Goal: Information Seeking & Learning: Learn about a topic

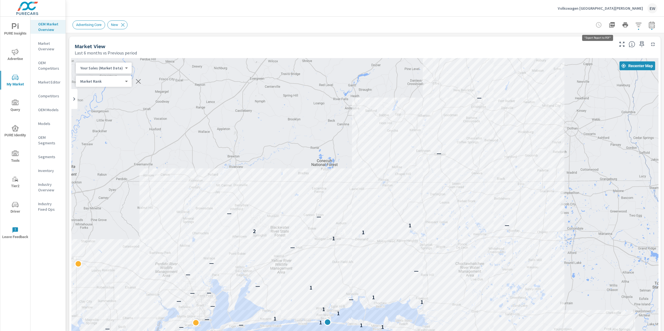
scroll to position [0, 0]
click at [609, 8] on p "Volkswagen [GEOGRAPHIC_DATA][PERSON_NAME]" at bounding box center [600, 8] width 85 height 5
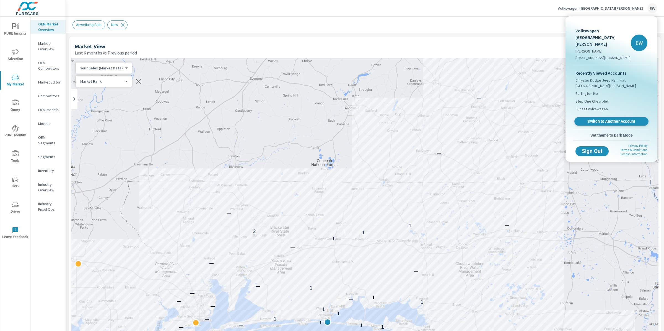
click at [603, 124] on span "Switch to Another Account" at bounding box center [612, 121] width 68 height 5
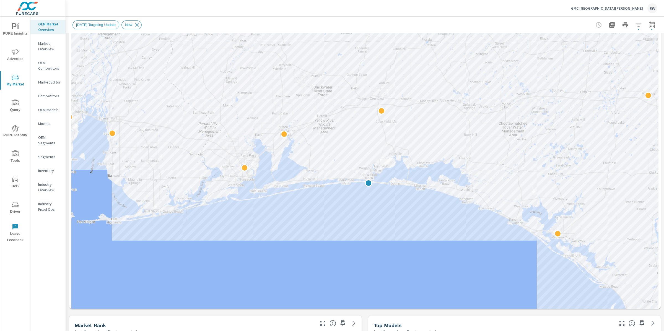
scroll to position [29, 0]
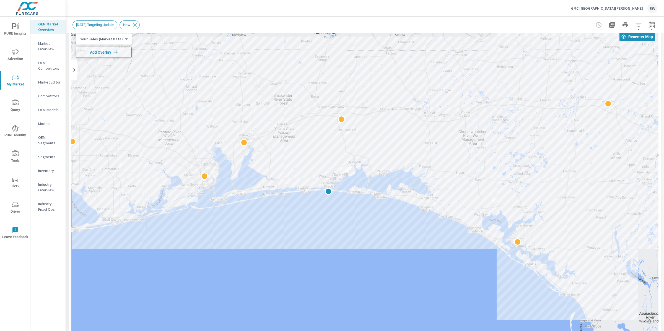
drag, startPoint x: 385, startPoint y: 276, endPoint x: 345, endPoint y: 237, distance: 55.8
click at [345, 237] on div at bounding box center [590, 337] width 531 height 299
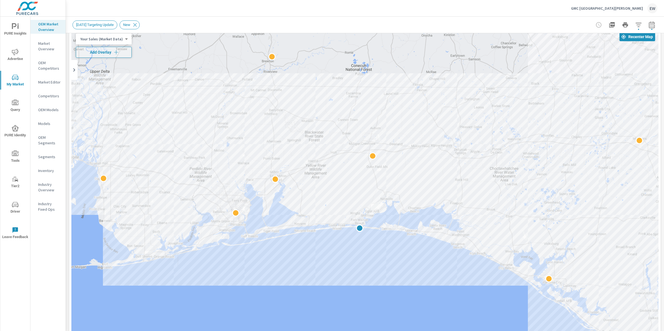
drag, startPoint x: 273, startPoint y: 248, endPoint x: 305, endPoint y: 286, distance: 49.3
click at [305, 286] on div at bounding box center [364, 226] width 587 height 395
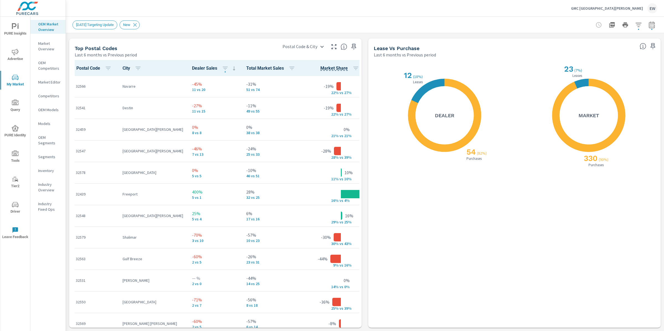
scroll to position [776, 0]
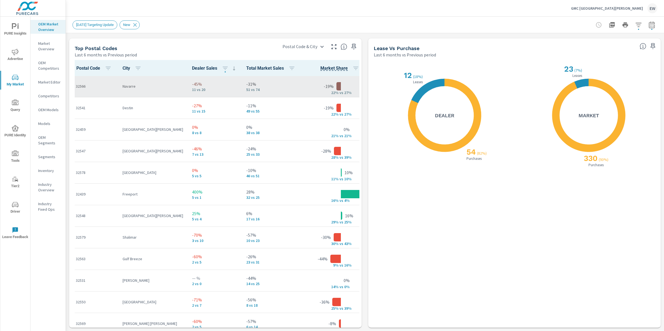
click at [90, 89] on p "32566" at bounding box center [95, 87] width 38 height 6
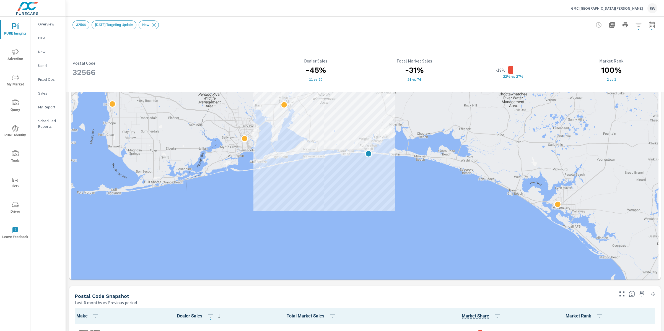
scroll to position [137, 0]
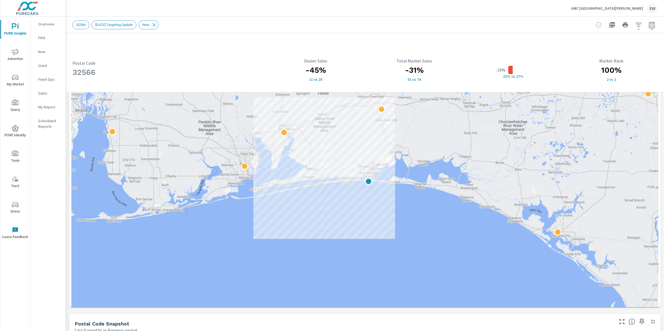
click at [69, 217] on div "32566 Postal Code -45% 11 vs 20 Dealer Sales -31% 51 vs 74 Total Market Sales -…" at bounding box center [365, 251] width 598 height 711
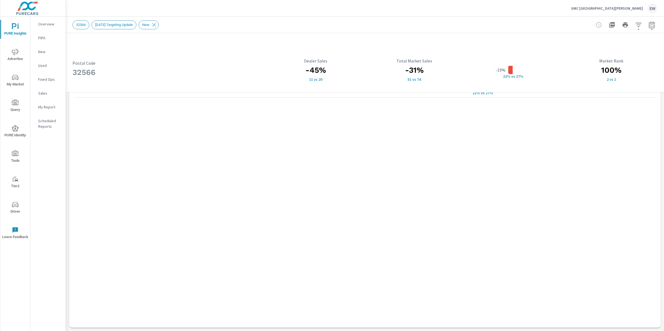
scroll to position [590, 0]
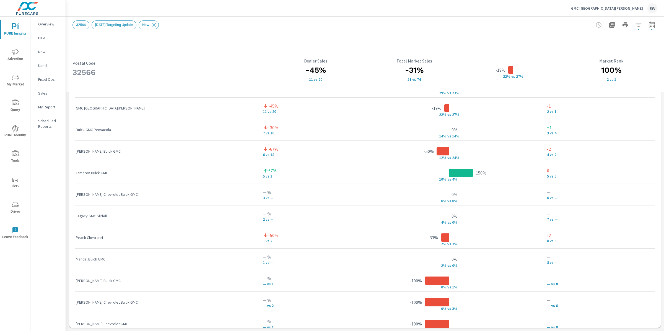
scroll to position [449, 0]
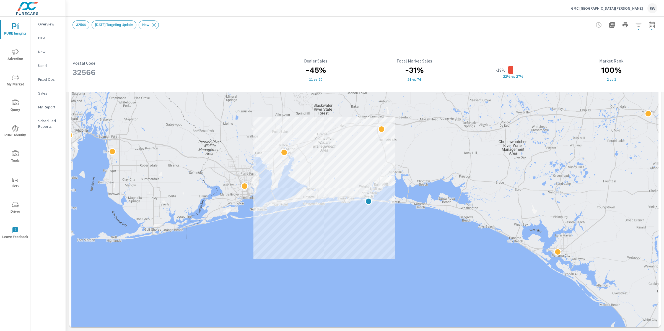
scroll to position [108, 0]
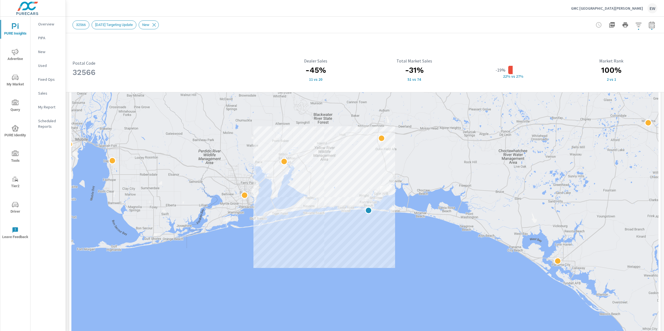
click at [67, 188] on div "32566 Postal Code -45% 11 vs 20 Dealer Sales -31% 51 vs 74 Total Market Sales -…" at bounding box center [365, 280] width 598 height 711
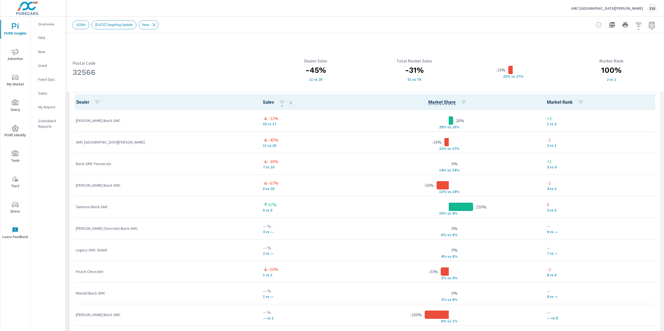
scroll to position [427, 0]
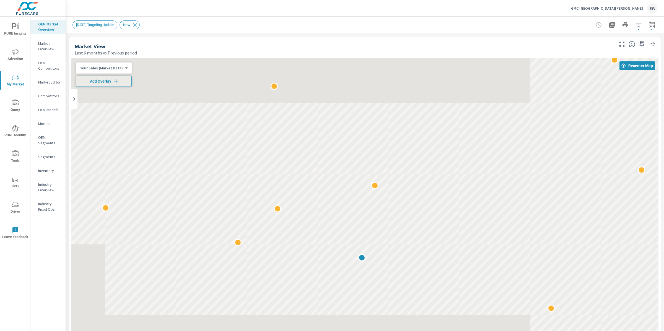
scroll to position [0, 0]
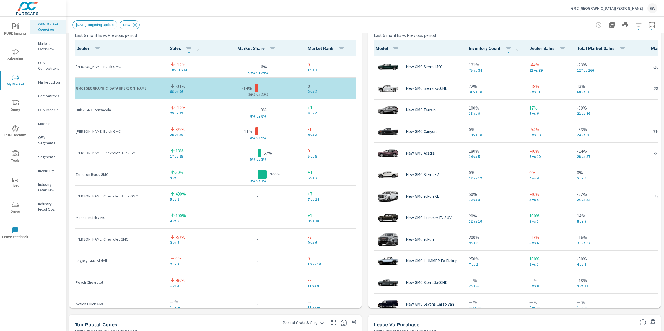
scroll to position [374, 0]
click at [67, 161] on div "Market View Last 6 months vs Previous period ← Move left → Move right ↑ Move up…" at bounding box center [365, 134] width 598 height 948
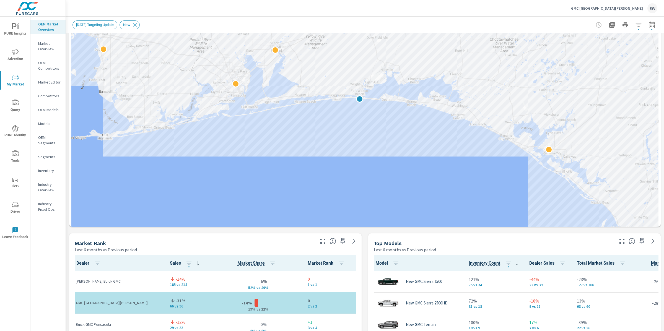
scroll to position [10, 0]
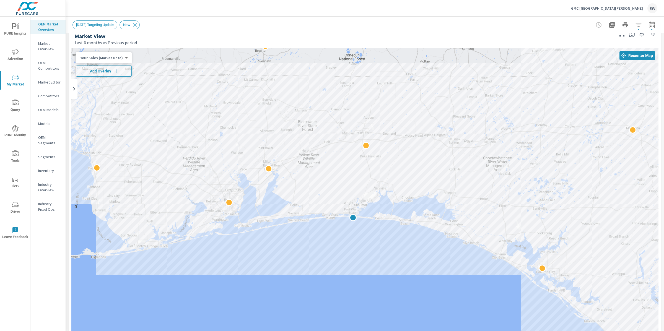
drag, startPoint x: 396, startPoint y: 289, endPoint x: 390, endPoint y: 259, distance: 30.6
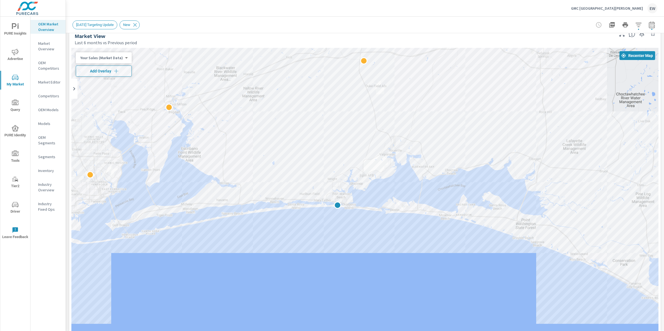
drag, startPoint x: 348, startPoint y: 150, endPoint x: 333, endPoint y: 125, distance: 29.8
click at [333, 125] on div at bounding box center [364, 245] width 587 height 395
click at [106, 71] on span "Add Overlay" at bounding box center [103, 71] width 51 height 6
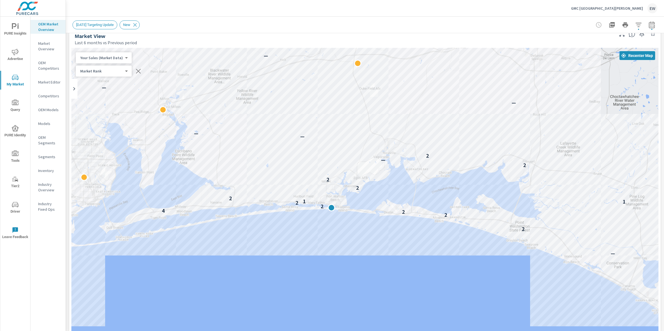
drag, startPoint x: 338, startPoint y: 225, endPoint x: 330, endPoint y: 225, distance: 8.9
click at [330, 225] on div "— — — — — — 2 2 2 4 2 2 1 1 2 2 2 2 — — 2 — — — — — — — — — — — — 2 — 2" at bounding box center [364, 245] width 587 height 395
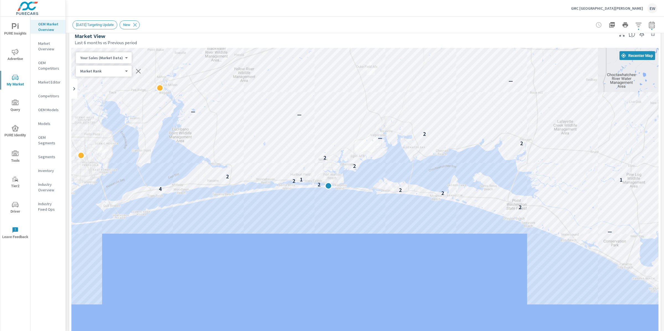
drag, startPoint x: 285, startPoint y: 230, endPoint x: 284, endPoint y: 212, distance: 17.7
click at [284, 212] on div "— — — — — — 2 2 2 4 2 2 1 1 2 2 2 2 — — 2 — — — — — — — — — — — — 2 — 2 —" at bounding box center [364, 245] width 587 height 395
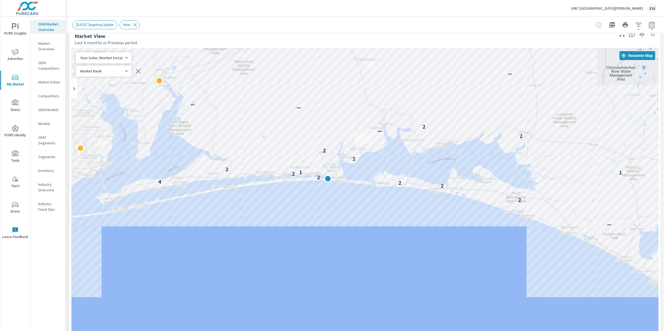
drag, startPoint x: 323, startPoint y: 246, endPoint x: 323, endPoint y: 239, distance: 7.8
click at [323, 239] on div "— — — — — — 2 2 2 4 2 2 1 1 2 2 2 2 — — 2 — — — — — — — — — — — — 2 — 2 —" at bounding box center [364, 245] width 587 height 395
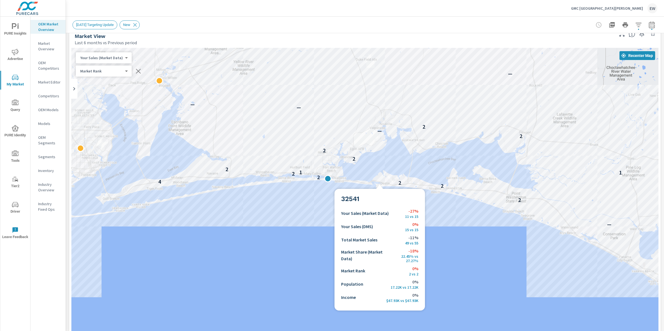
click at [380, 182] on div "— — — — — — 2 2 2 4 2 2 1 1 2 2 2 2 — — 2 — — — — — — — — — — — — 2 — 2 —" at bounding box center [364, 245] width 587 height 395
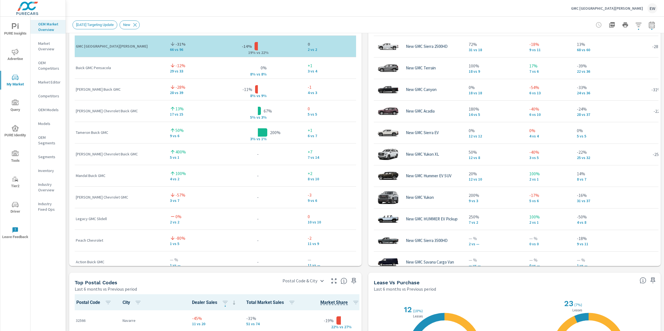
scroll to position [415, 0]
drag, startPoint x: 164, startPoint y: 120, endPoint x: 187, endPoint y: 119, distance: 23.0
click at [187, 35] on td "-14% 185 vs 214" at bounding box center [188, 25] width 47 height 22
drag, startPoint x: 167, startPoint y: 141, endPoint x: 182, endPoint y: 141, distance: 15.0
click at [182, 51] on p "66 vs 96" at bounding box center [189, 49] width 38 height 4
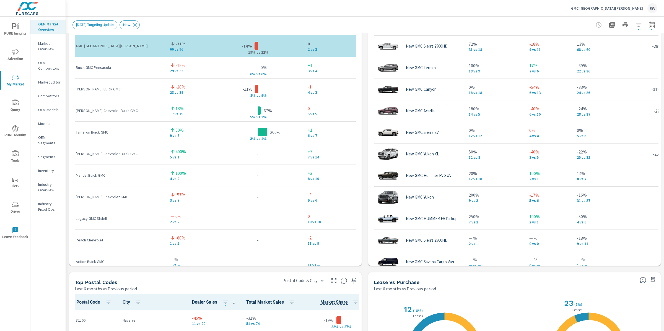
drag, startPoint x: 185, startPoint y: 121, endPoint x: 165, endPoint y: 120, distance: 19.7
click at [165, 35] on td "-14% 185 vs 214" at bounding box center [188, 25] width 47 height 22
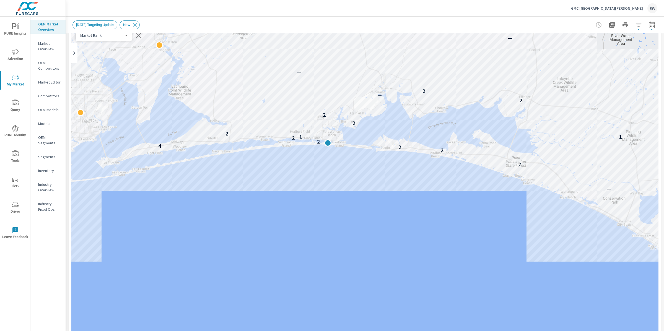
scroll to position [0, 0]
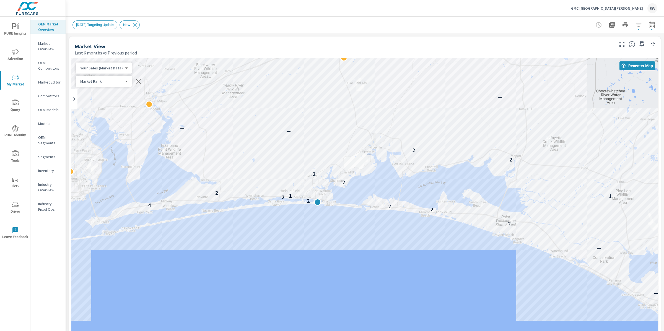
drag, startPoint x: 332, startPoint y: 208, endPoint x: 321, endPoint y: 222, distance: 17.8
click at [321, 222] on div "— — — — — — 2 2 2 4 2 2 1 1 2 2 2 2 — — 2 — — — — — — — — — — — — 2 — 2 —" at bounding box center [364, 255] width 587 height 395
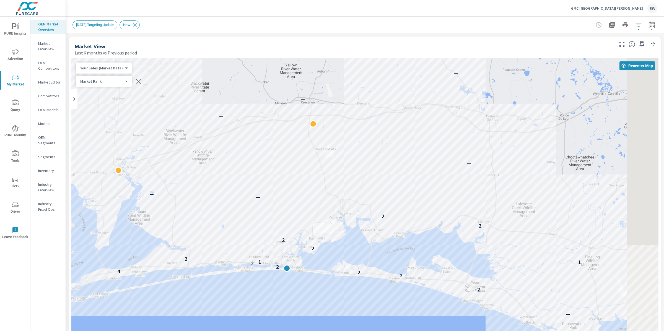
drag, startPoint x: 308, startPoint y: 256, endPoint x: 272, endPoint y: 331, distance: 83.6
click at [272, 331] on div "— — — — — — 2 2 2 4 2 2 1 1 2 2 2 2 — — 2 — — — — — — — — — — — — 2 — 2 —" at bounding box center [364, 255] width 587 height 395
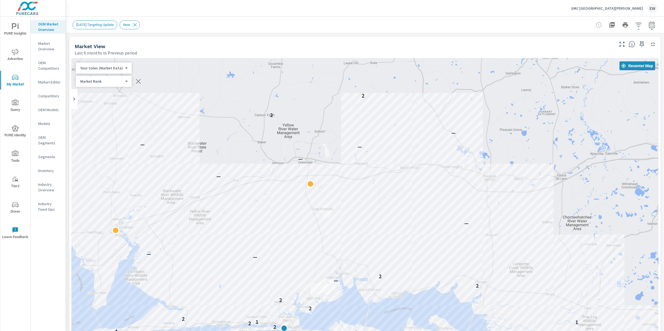
drag, startPoint x: 393, startPoint y: 152, endPoint x: 395, endPoint y: 205, distance: 52.9
click at [395, 205] on div "— — — — — — 2 2 2 4 2 2 1 1 2 2 2 2 — — 2 — — — — — — — — — — — — — 2 — 2 — —" at bounding box center [364, 255] width 587 height 395
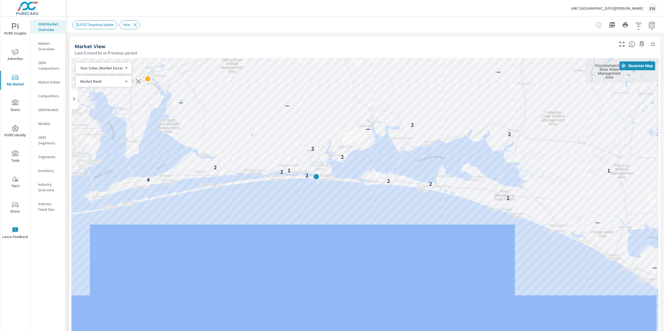
drag, startPoint x: 293, startPoint y: 238, endPoint x: 324, endPoint y: 86, distance: 155.2
click at [324, 86] on div "— — — — — — 2 2 2 4 2 2 1 1 2 2 2 2 — — 2 — — — — — — — — — — — — 2 — 2 —" at bounding box center [364, 255] width 587 height 395
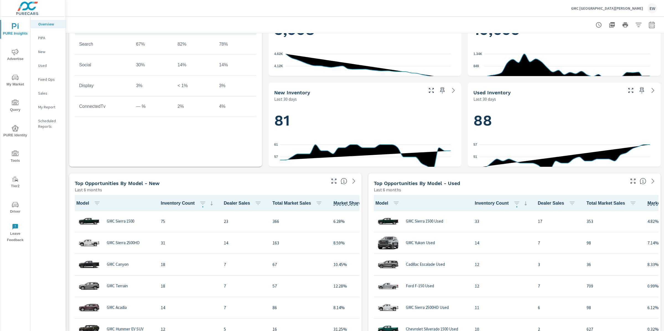
scroll to position [227, 0]
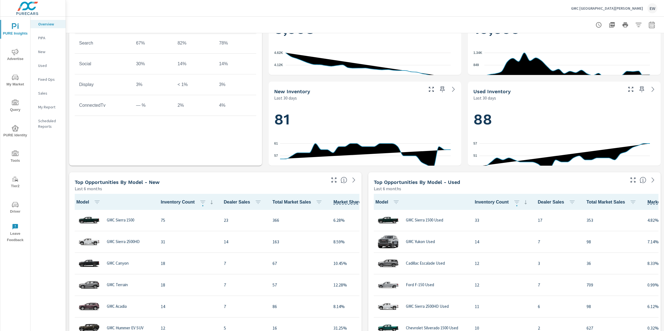
click at [18, 52] on icon "nav menu" at bounding box center [15, 52] width 7 height 7
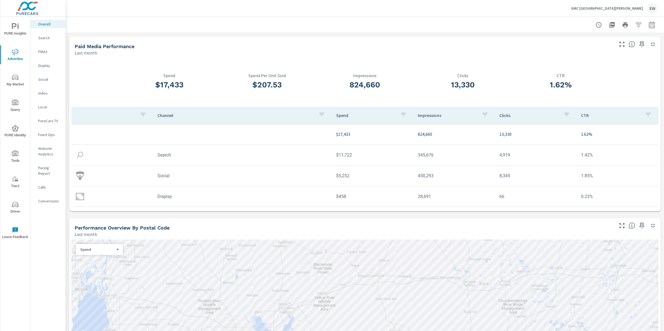
click at [46, 40] on p "Search" at bounding box center [49, 38] width 23 height 6
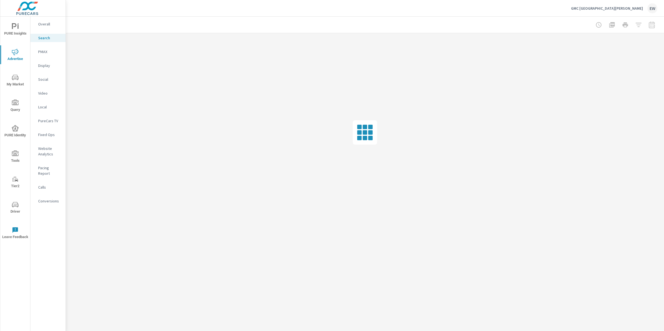
click at [6, 24] on span "PURE Insights" at bounding box center [15, 30] width 27 height 14
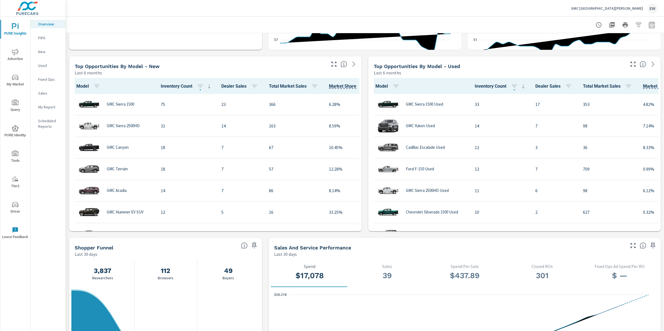
scroll to position [365, 0]
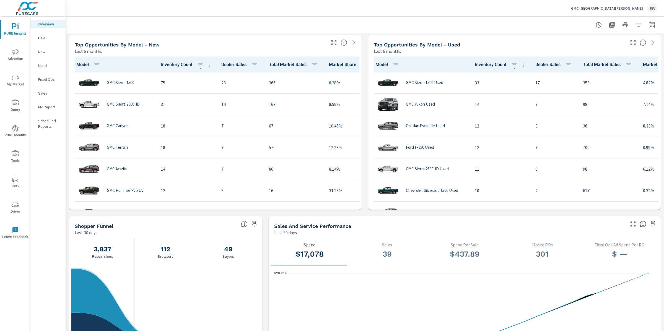
click at [67, 113] on div "Learn More The average dealer wastes 35% of their advertising and BDC efforts m…" at bounding box center [365, 122] width 598 height 908
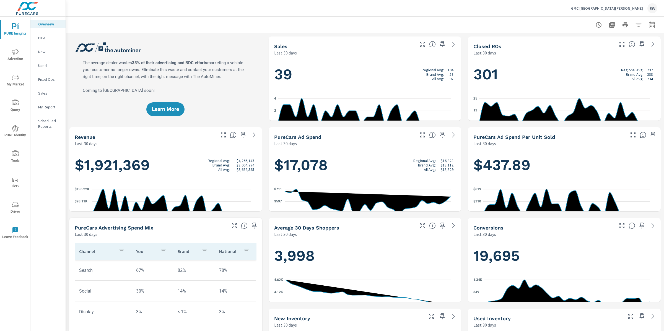
scroll to position [0, 0]
click at [17, 52] on icon "nav menu" at bounding box center [15, 52] width 7 height 7
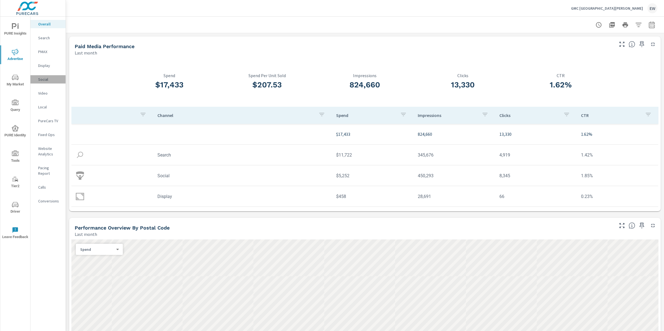
click at [47, 82] on p "Social" at bounding box center [49, 80] width 23 height 6
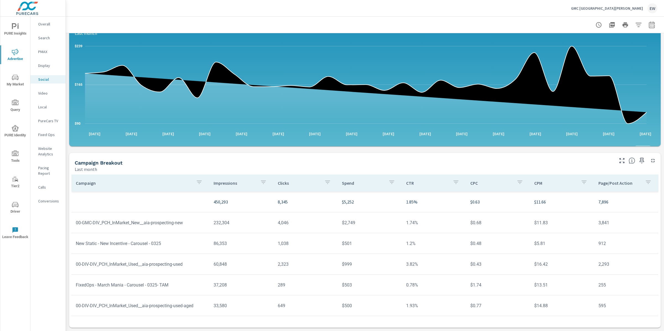
scroll to position [156, 0]
click at [67, 203] on div "Impressions Last month 450,293 Clicks Last month 8,345 Spend Last month $5,252 …" at bounding box center [365, 149] width 598 height 363
click at [43, 41] on p "Search" at bounding box center [49, 38] width 23 height 6
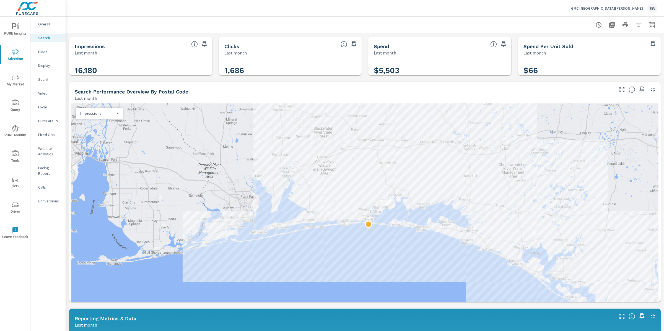
click at [68, 90] on div "Impressions Last month 16,180 Clicks Last month 1,686 Spend Last month $5,503 S…" at bounding box center [365, 328] width 598 height 590
click at [66, 98] on div "Impressions Last month 16,180 Clicks Last month 1,686 Spend Last month $5,503 S…" at bounding box center [365, 328] width 598 height 590
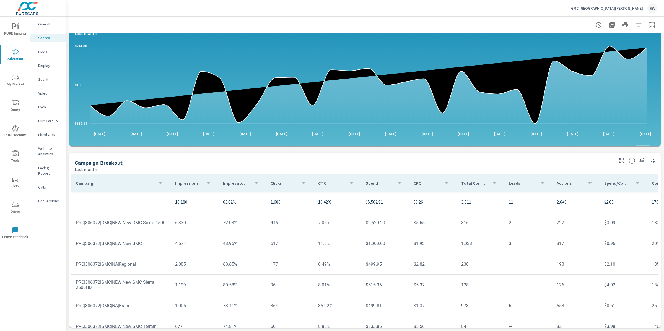
scroll to position [439, 0]
click at [68, 123] on div "Impressions Last month 16,180 Clicks Last month 1,686 Spend Last month $5,503 S…" at bounding box center [365, 36] width 598 height 590
click at [45, 55] on p "PMAX" at bounding box center [49, 52] width 23 height 6
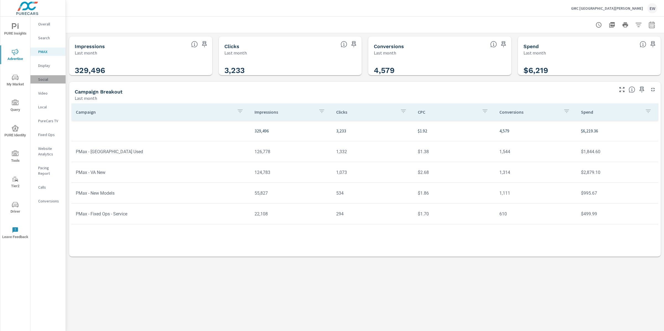
click at [46, 82] on p "Social" at bounding box center [49, 80] width 23 height 6
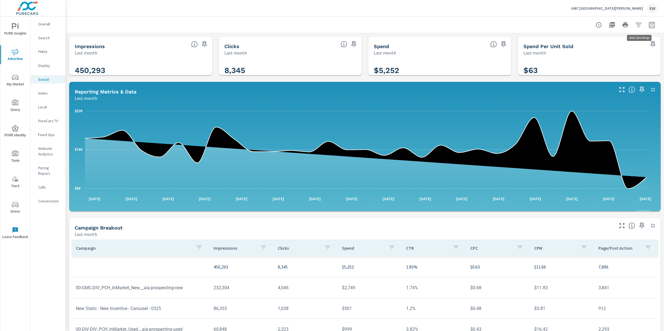
click at [650, 27] on icon "button" at bounding box center [652, 26] width 4 height 2
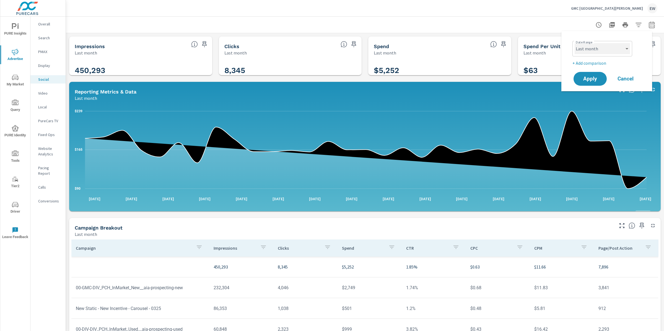
click at [581, 50] on select "Custom Yesterday Last week Last 7 days Last 14 days Last 30 days Last 45 days L…" at bounding box center [602, 48] width 55 height 11
click at [575, 43] on select "Custom Yesterday Last week Last 7 days Last 14 days Last 30 days Last 45 days L…" at bounding box center [602, 48] width 55 height 11
select select "Month to date"
click at [589, 81] on span "Apply" at bounding box center [590, 78] width 23 height 5
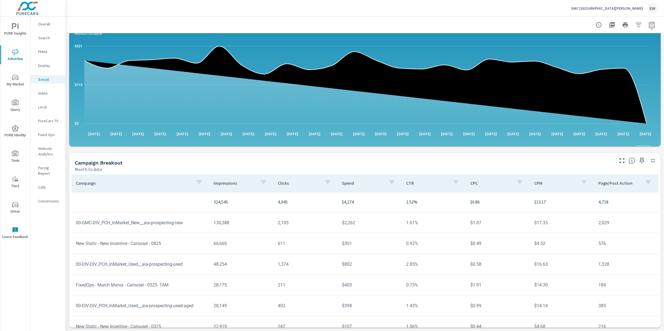
scroll to position [156, 0]
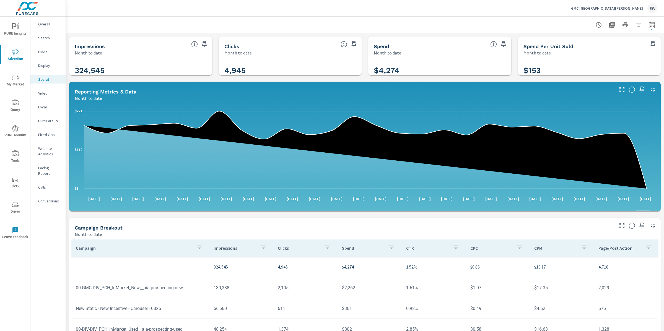
scroll to position [156, 0]
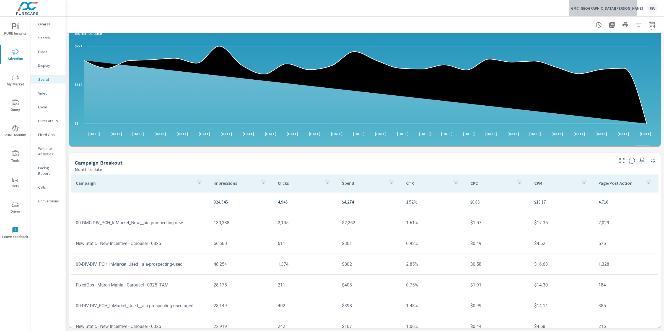
click at [625, 7] on p "GMC [GEOGRAPHIC_DATA][PERSON_NAME]" at bounding box center [607, 8] width 72 height 5
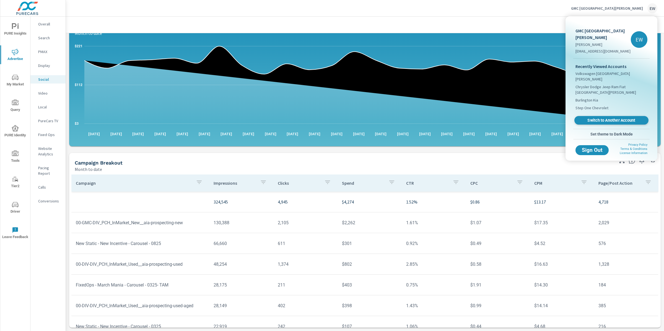
click at [599, 119] on span "Switch to Another Account" at bounding box center [612, 120] width 68 height 5
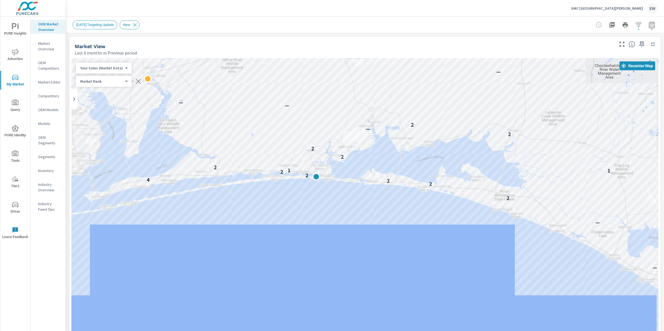
scroll to position [0, 0]
click at [628, 8] on p "GMC Fort Walton Beach" at bounding box center [607, 8] width 72 height 5
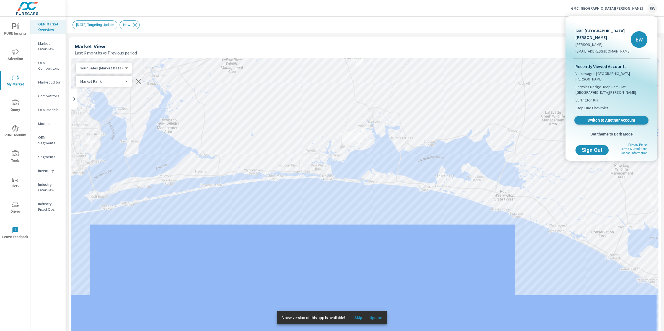
click at [587, 120] on span "Switch to Another Account" at bounding box center [612, 120] width 68 height 5
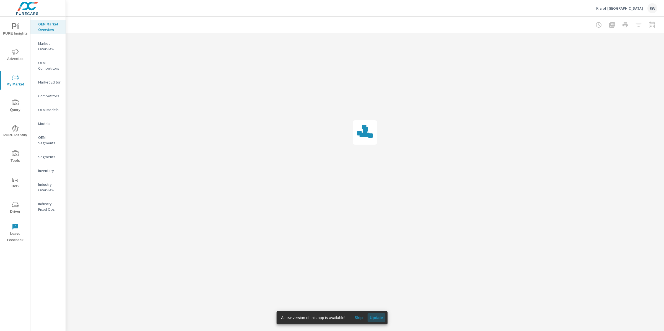
click at [383, 317] on span "Update" at bounding box center [376, 318] width 13 height 5
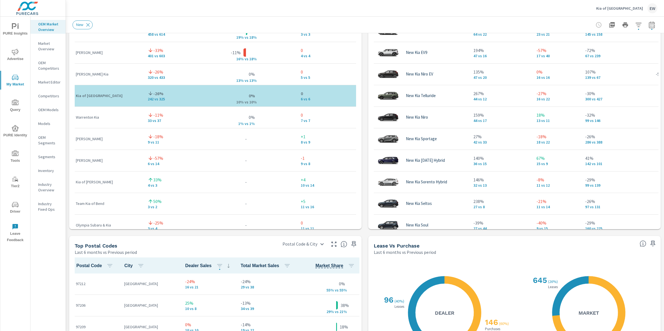
scroll to position [451, 0]
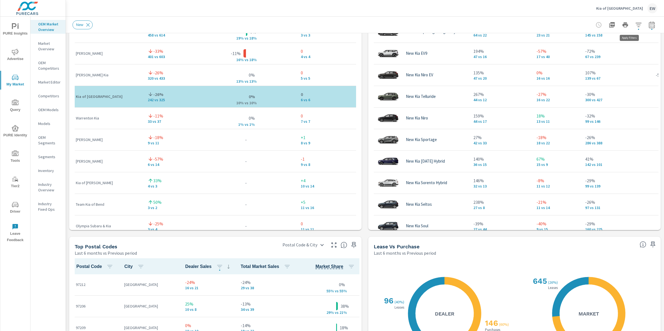
click at [636, 25] on icon "button" at bounding box center [639, 25] width 6 height 4
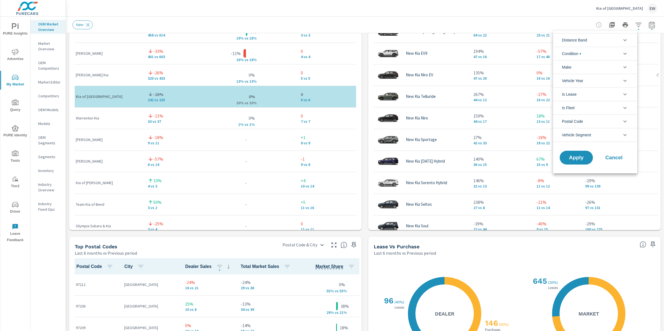
click at [574, 41] on span "Distance Band" at bounding box center [574, 39] width 25 height 13
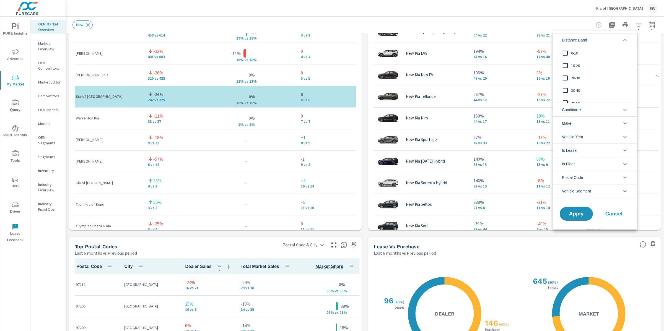
click at [612, 214] on span "Cancel" at bounding box center [614, 213] width 22 height 5
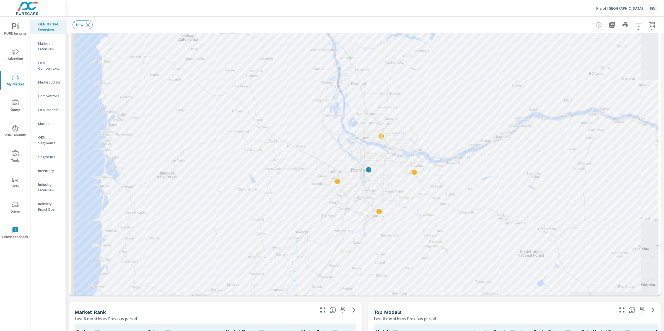
scroll to position [88, 0]
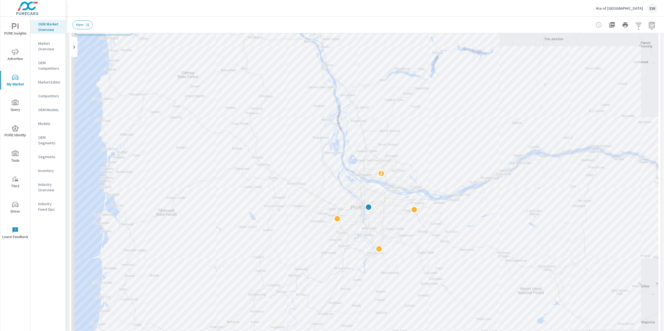
scroll to position [25, 0]
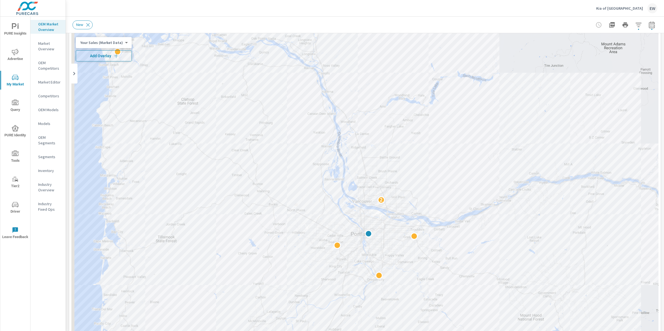
click at [94, 56] on span "Add Overlay" at bounding box center [103, 56] width 51 height 6
click at [636, 24] on icon "button" at bounding box center [639, 25] width 6 height 4
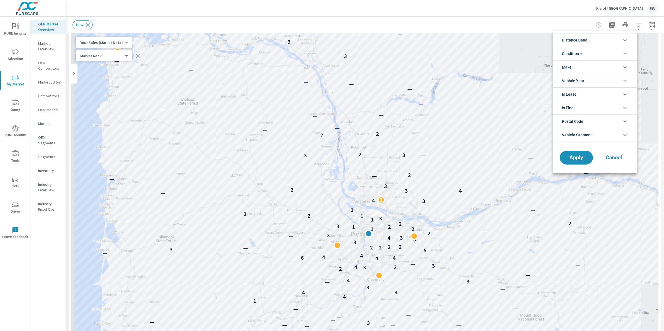
click at [588, 41] on span "Distance Band" at bounding box center [574, 39] width 25 height 13
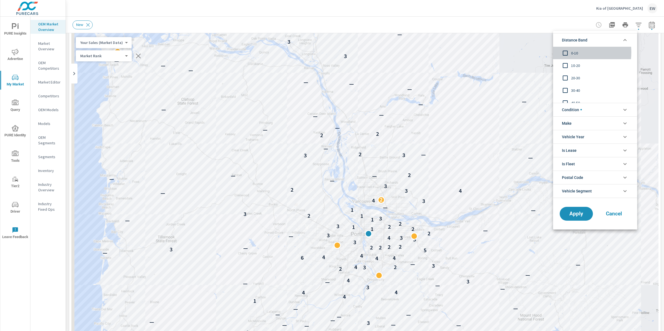
click at [567, 52] on input "filter options" at bounding box center [566, 53] width 12 height 12
click at [580, 216] on span "Apply" at bounding box center [576, 213] width 23 height 5
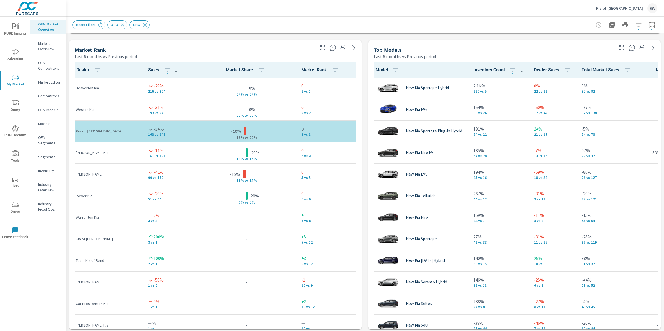
scroll to position [349, 0]
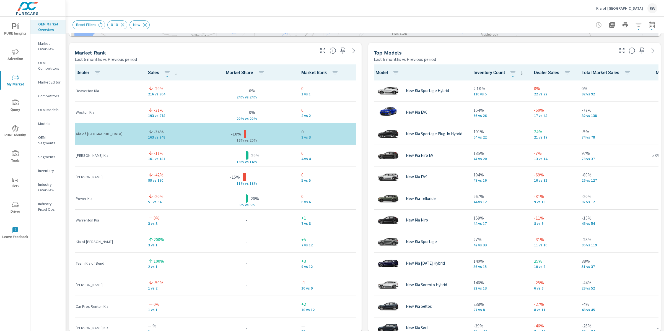
click at [68, 87] on div "Market View Last 6 months vs Previous period ← Move left → Move right ↑ Move up…" at bounding box center [365, 158] width 598 height 948
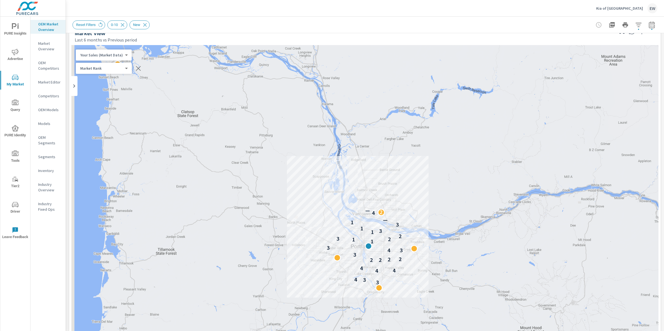
scroll to position [0, 0]
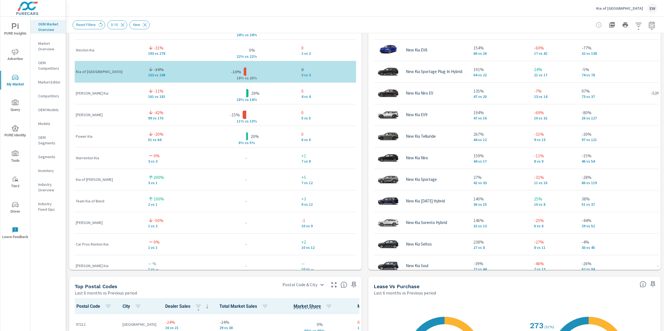
scroll to position [413, 0]
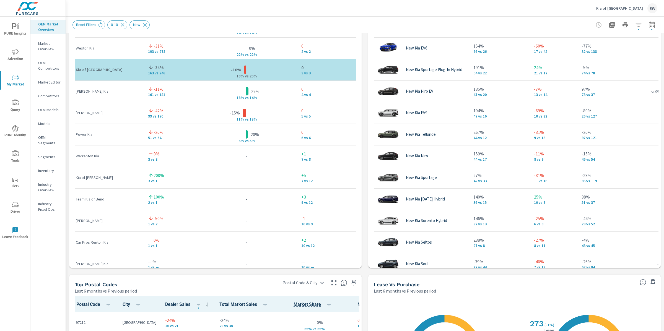
click at [67, 149] on div "Market View Last 6 months vs Previous period ← Move left → Move right ↑ Move up…" at bounding box center [365, 94] width 598 height 948
click at [68, 182] on div "Market View Last 6 months vs Previous period ← Move left → Move right ↑ Move up…" at bounding box center [365, 94] width 598 height 948
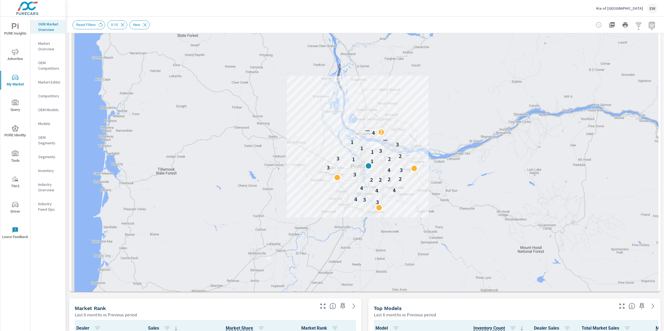
scroll to position [32, 0]
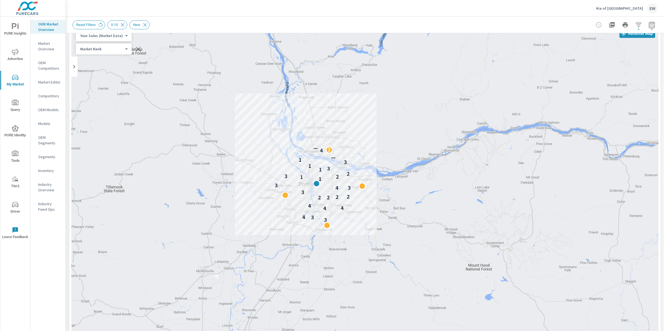
drag, startPoint x: 301, startPoint y: 252, endPoint x: 247, endPoint y: 208, distance: 69.4
click at [247, 208] on div "3 3 4 4 4 4 2 2 2 2 3 4 3 3 1 1 2 3 2 1 3 1 3 1 — 4 2 —" at bounding box center [364, 223] width 587 height 395
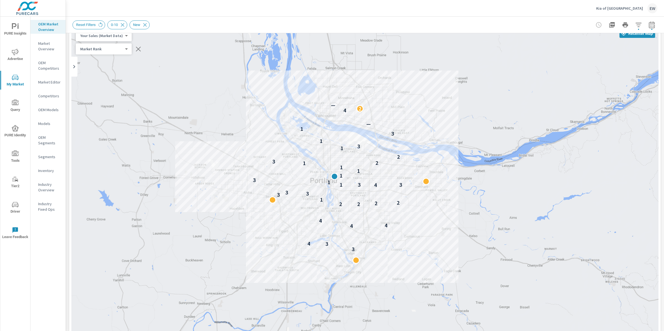
drag, startPoint x: 525, startPoint y: 217, endPoint x: 454, endPoint y: 231, distance: 72.6
click at [454, 231] on div "3 3 4 4 4 4 2 2 2 2 1 3 3 3 4 3 1 3 1 3 1 1 1 1 2 3 2 1 3 1 3 1 — 4 2 —" at bounding box center [364, 223] width 587 height 395
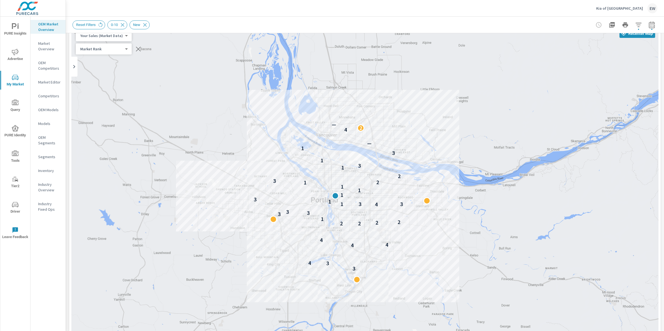
drag, startPoint x: 220, startPoint y: 154, endPoint x: 221, endPoint y: 174, distance: 19.9
click at [221, 174] on div "3 3 4 4 4 4 2 2 2 2 1 3 3 3 4 3 1 3 1 3 1 1 1 1 2 3 2 1 3 1 3 1 — 4 2 —" at bounding box center [364, 223] width 587 height 395
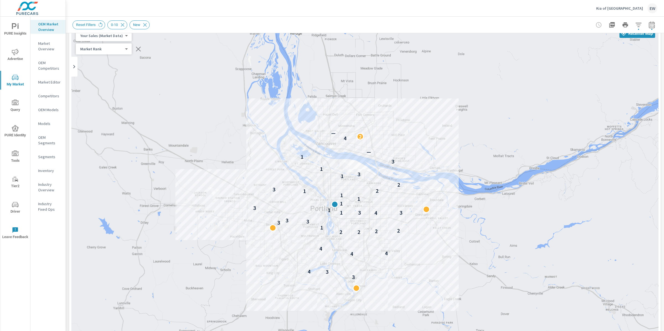
drag, startPoint x: 203, startPoint y: 166, endPoint x: 202, endPoint y: 175, distance: 9.4
click at [202, 175] on div "3 3 4 4 4 4 2 2 2 2 1 3 3 3 4 3 1 3 1 3 1 1 1 1 2 3 2 1 3 1 3 1 — 4 2 —" at bounding box center [364, 223] width 587 height 395
click at [635, 25] on icon "button" at bounding box center [638, 25] width 7 height 7
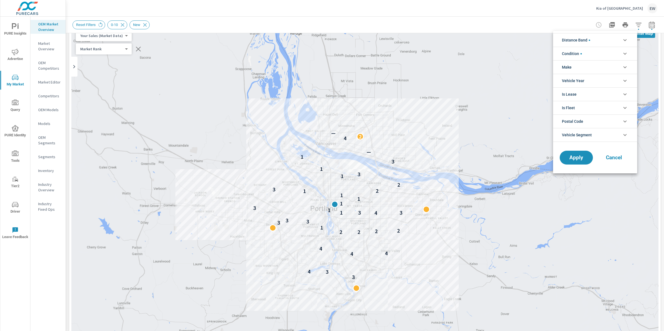
click at [589, 41] on span "Distance Band" at bounding box center [576, 39] width 28 height 13
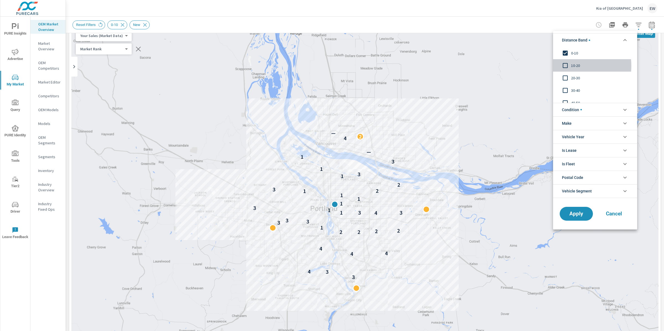
click at [568, 66] on input "filter options" at bounding box center [566, 66] width 12 height 12
click at [576, 215] on span "Apply" at bounding box center [576, 213] width 23 height 5
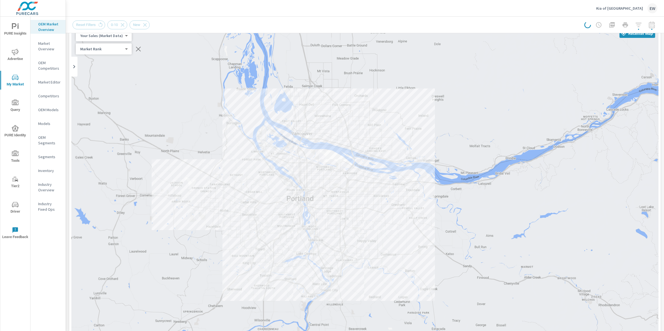
drag, startPoint x: 452, startPoint y: 148, endPoint x: 427, endPoint y: 138, distance: 26.9
click at [427, 138] on div "3 3 4 4 4 4 2 2 2 2 1 3 3 3 4 3 1 3 1 3 1 1 1 1 2 3 2 1 3 1 3 1 — 4 2 —" at bounding box center [364, 223] width 587 height 395
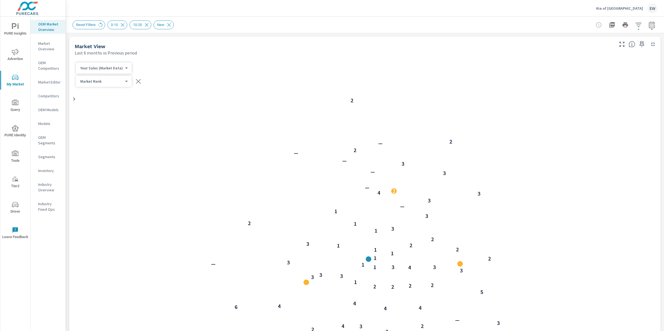
scroll to position [0, 0]
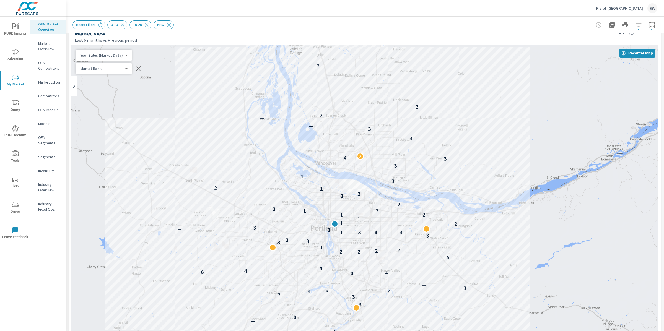
scroll to position [51, 0]
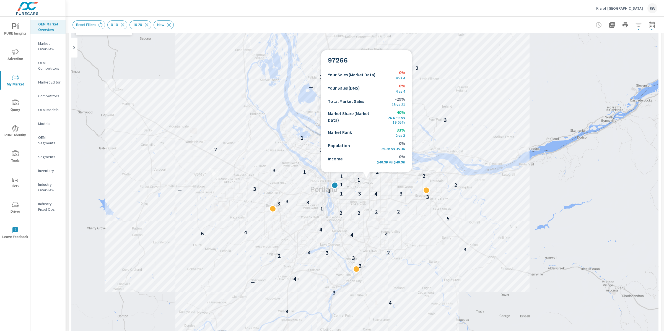
click at [360, 199] on div "4 4 3 — 4 3 3 2 3 4 2 3 — 4 4 6 4 4 5 2 2 2 2 1 3 3 3 3 4 3 1 3 1 — 3 2 1 1 1 2…" at bounding box center [364, 204] width 587 height 395
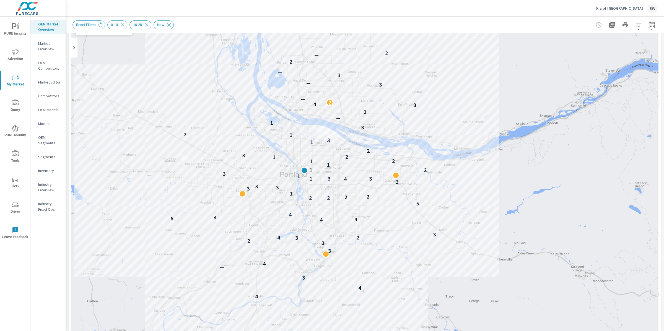
drag, startPoint x: 181, startPoint y: 100, endPoint x: 152, endPoint y: 85, distance: 33.0
click at [152, 85] on div "4 4 3 — 4 3 3 2 3 4 2 3 — 4 4 6 4 4 5 2 2 2 2 1 3 3 3 3 4 3 1 3 1 — 3 2 1 1 1 2…" at bounding box center [364, 204] width 587 height 395
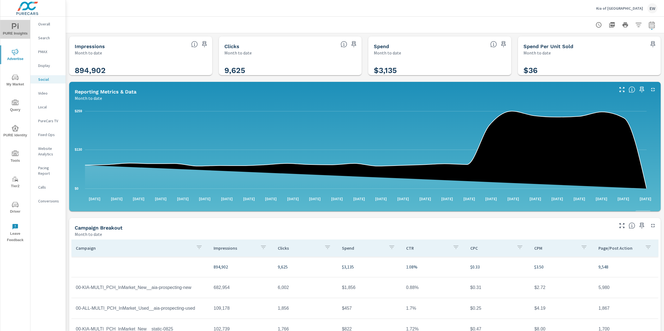
click at [17, 30] on span "PURE Insights" at bounding box center [15, 30] width 27 height 14
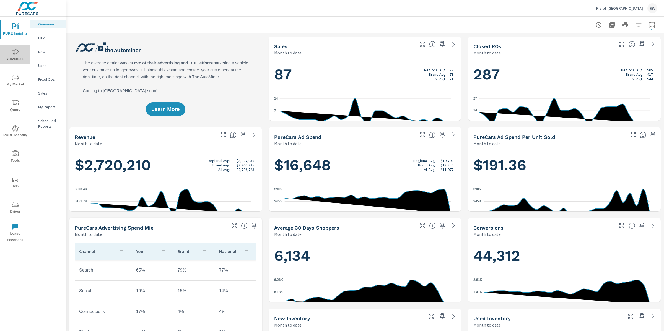
click at [14, 52] on icon "nav menu" at bounding box center [15, 52] width 7 height 7
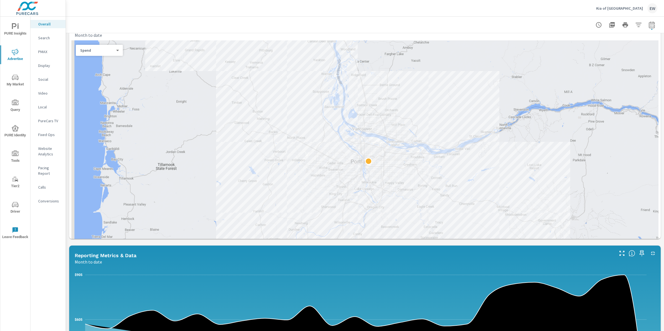
scroll to position [205, 0]
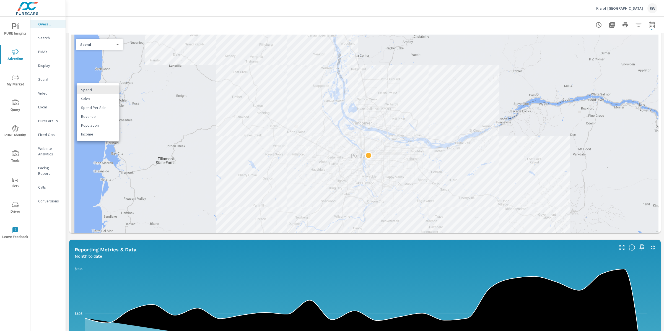
click at [98, 91] on body "PURE Insights Advertise My Market Query PURE Identity Tools Tier2 Driver Leave …" at bounding box center [332, 165] width 664 height 331
click at [94, 102] on li "Sales" at bounding box center [98, 98] width 43 height 9
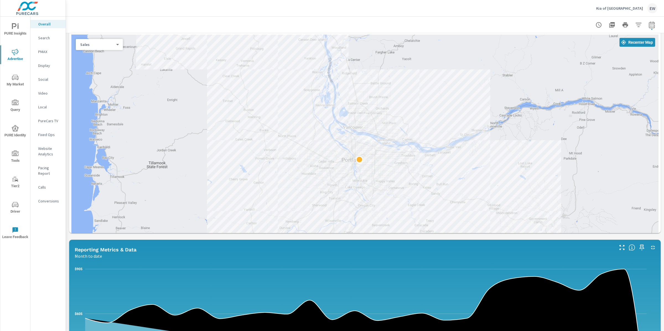
drag, startPoint x: 214, startPoint y: 205, endPoint x: 206, endPoint y: 209, distance: 9.5
click at [206, 209] on div at bounding box center [364, 152] width 587 height 234
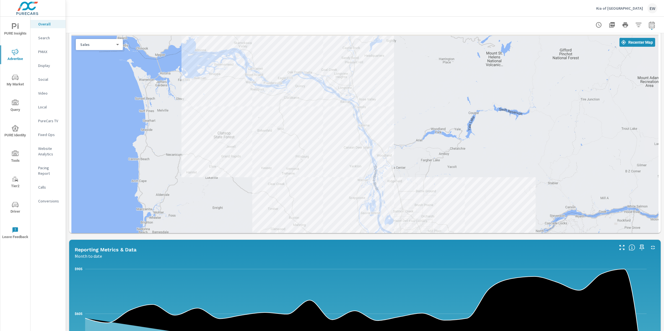
drag, startPoint x: 180, startPoint y: 110, endPoint x: 226, endPoint y: 220, distance: 118.5
click at [226, 220] on div at bounding box center [364, 152] width 587 height 234
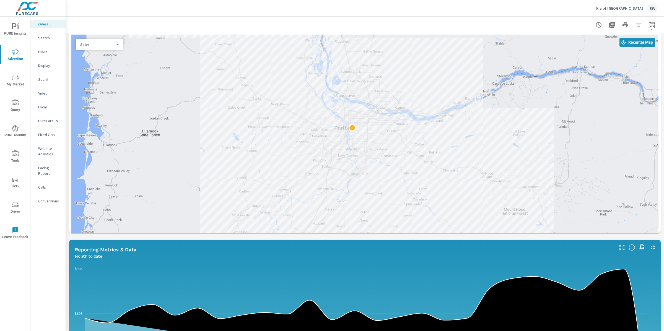
drag, startPoint x: 299, startPoint y: 269, endPoint x: 246, endPoint y: 128, distance: 150.4
click at [246, 128] on div at bounding box center [364, 152] width 587 height 234
click at [87, 90] on body "PURE Insights Advertise My Market Query PURE Identity Tools Tier2 Driver Leave …" at bounding box center [332, 165] width 664 height 331
click at [88, 80] on li "Spend" at bounding box center [98, 79] width 43 height 9
click at [68, 151] on div "Paid Media Performance Month to date $16,648 Spend $191.36 Spend Per Unit Sold …" at bounding box center [365, 214] width 598 height 772
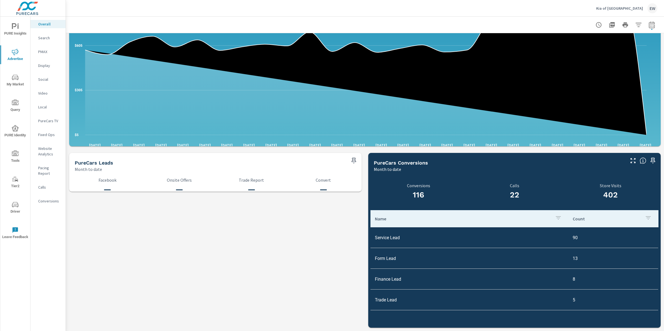
scroll to position [666, 0]
click at [45, 37] on p "Search" at bounding box center [49, 38] width 23 height 6
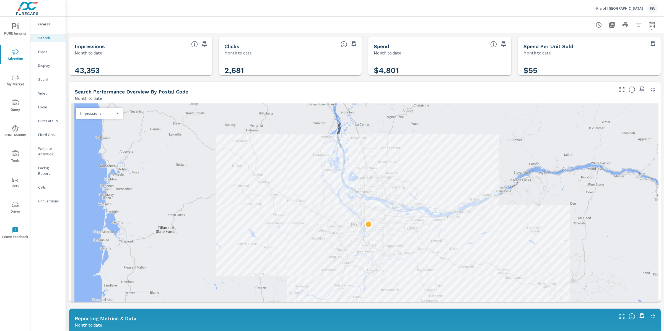
click at [67, 89] on div "Impressions Month to date 43,353 Clicks Month to date 2,681 Spend Month to date…" at bounding box center [365, 328] width 598 height 590
click at [95, 119] on div "Impressions 0 ​" at bounding box center [99, 113] width 47 height 11
click at [97, 125] on body "PURE Insights Advertise My Market Query PURE Identity Tools Tier2 Driver Leave …" at bounding box center [332, 165] width 664 height 331
click at [90, 136] on li "Clicks" at bounding box center [98, 133] width 43 height 9
click at [90, 128] on body "PURE Insights Advertise My Market Query PURE Identity Tools Tier2 Driver Leave …" at bounding box center [332, 165] width 664 height 331
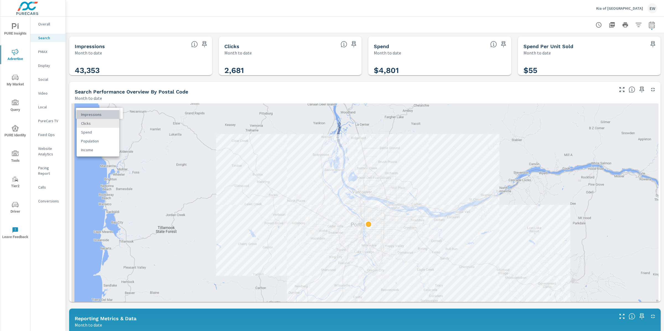
click at [90, 114] on li "Impressions" at bounding box center [98, 114] width 43 height 9
click at [66, 134] on div "Impressions Month to date 43,353 Clicks Month to date 2,681 Spend Month to date…" at bounding box center [365, 328] width 598 height 590
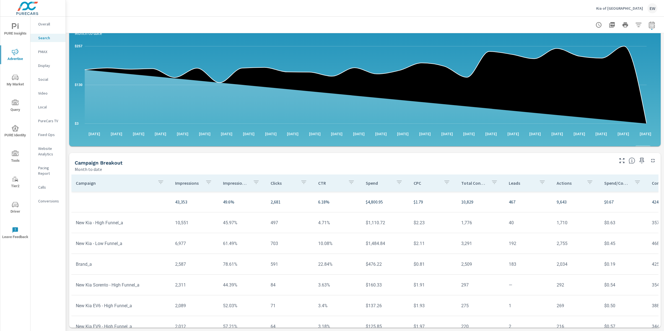
scroll to position [439, 0]
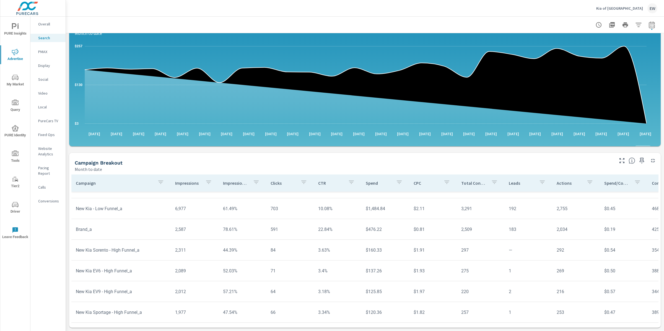
scroll to position [35, 0]
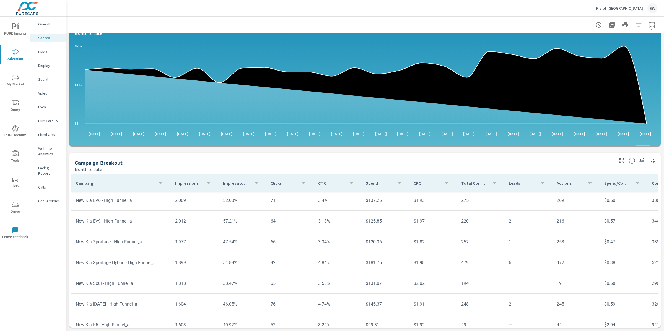
scroll to position [17, 0]
click at [43, 25] on p "Overall" at bounding box center [49, 24] width 23 height 6
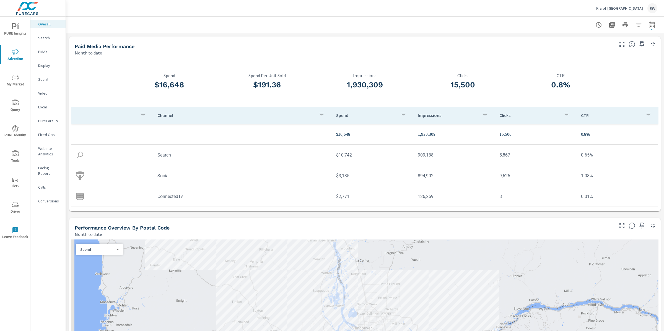
click at [48, 41] on p "Search" at bounding box center [49, 38] width 23 height 6
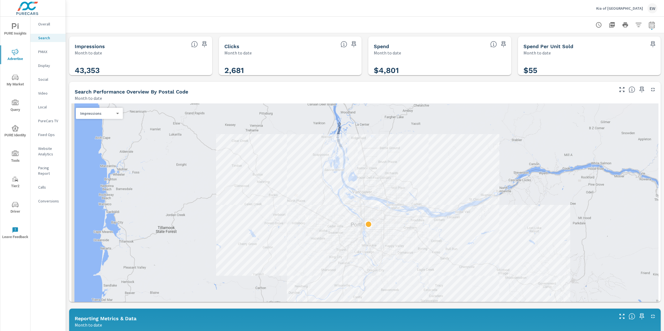
click at [68, 115] on div "Impressions Month to date 43,353 Clicks Month to date 2,681 Spend Month to date…" at bounding box center [365, 328] width 598 height 590
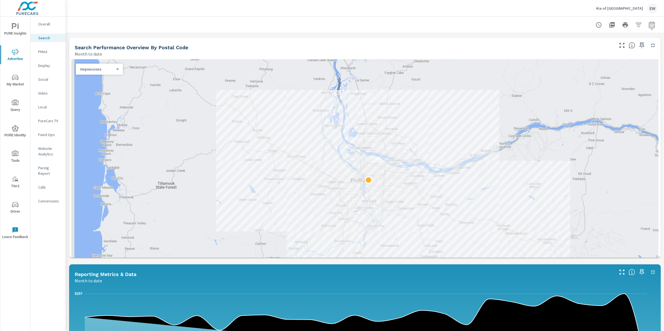
scroll to position [56, 0]
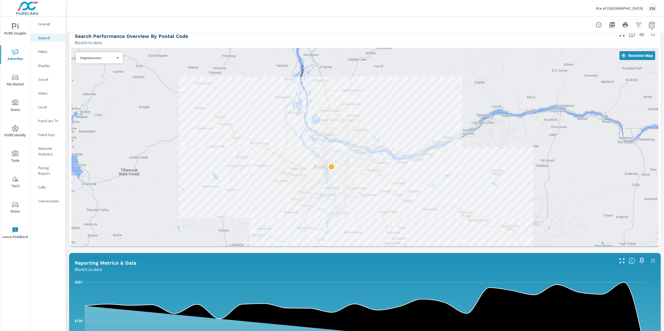
drag, startPoint x: 255, startPoint y: 169, endPoint x: 216, endPoint y: 166, distance: 39.1
click at [216, 166] on div at bounding box center [364, 165] width 587 height 234
click at [68, 216] on div "Impressions Month to date 43,353 Clicks Month to date 2,681 Spend Month to date…" at bounding box center [365, 273] width 598 height 590
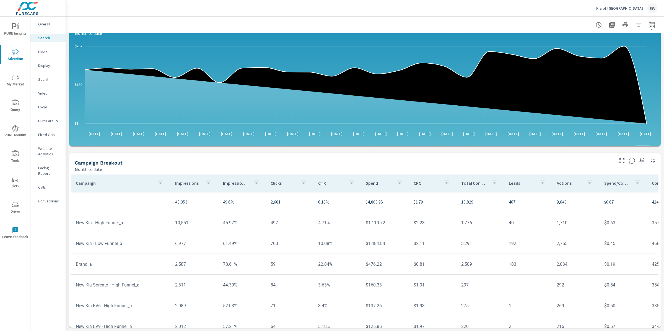
scroll to position [439, 0]
click at [44, 55] on p "PMAX" at bounding box center [49, 52] width 23 height 6
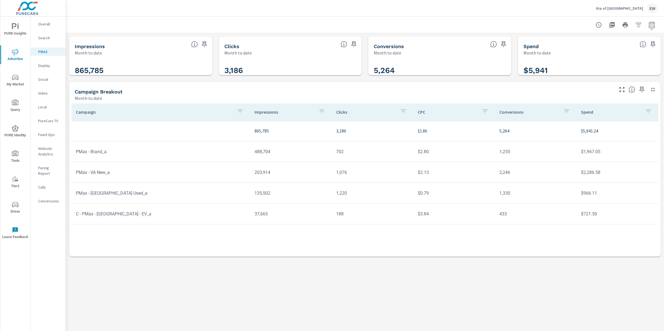
click at [49, 82] on p "Social" at bounding box center [49, 80] width 23 height 6
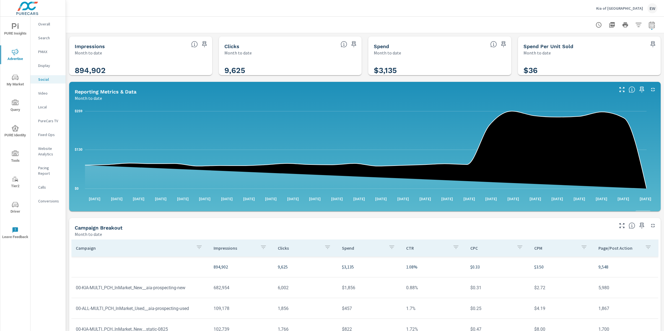
click at [68, 142] on div "Impressions Month to date 894,902 Clicks Month to date 9,625 Spend Month to dat…" at bounding box center [365, 214] width 598 height 363
click at [68, 161] on div "Impressions Month to date 894,902 Clicks Month to date 9,625 Spend Month to dat…" at bounding box center [365, 214] width 598 height 363
click at [68, 200] on div "Impressions Month to date 894,902 Clicks Month to date 9,625 Spend Month to dat…" at bounding box center [365, 214] width 598 height 363
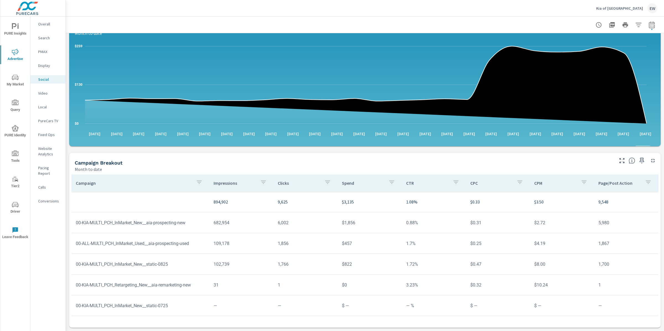
scroll to position [156, 0]
click at [14, 34] on span "PURE Insights" at bounding box center [15, 30] width 27 height 14
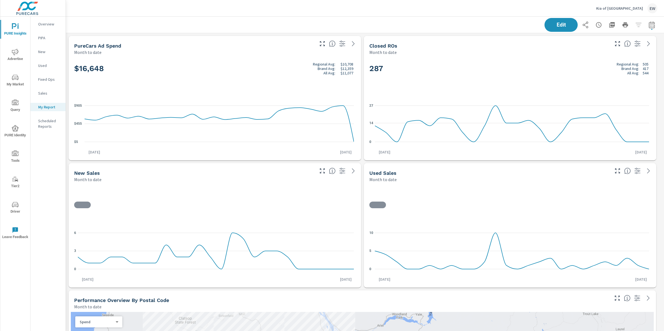
scroll to position [0, 0]
